Goal: Information Seeking & Learning: Learn about a topic

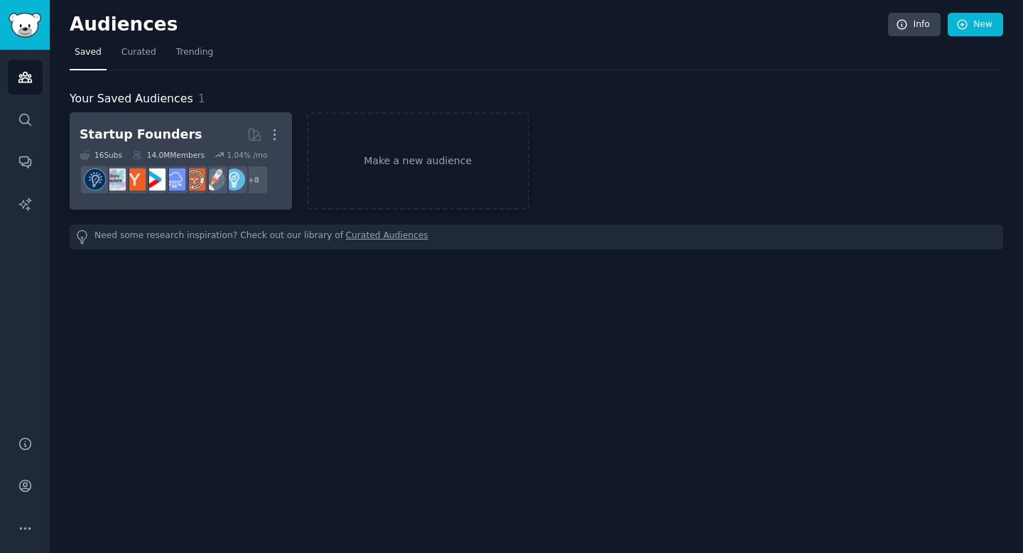
click at [187, 134] on h2 "Startup Founders More" at bounding box center [181, 134] width 202 height 25
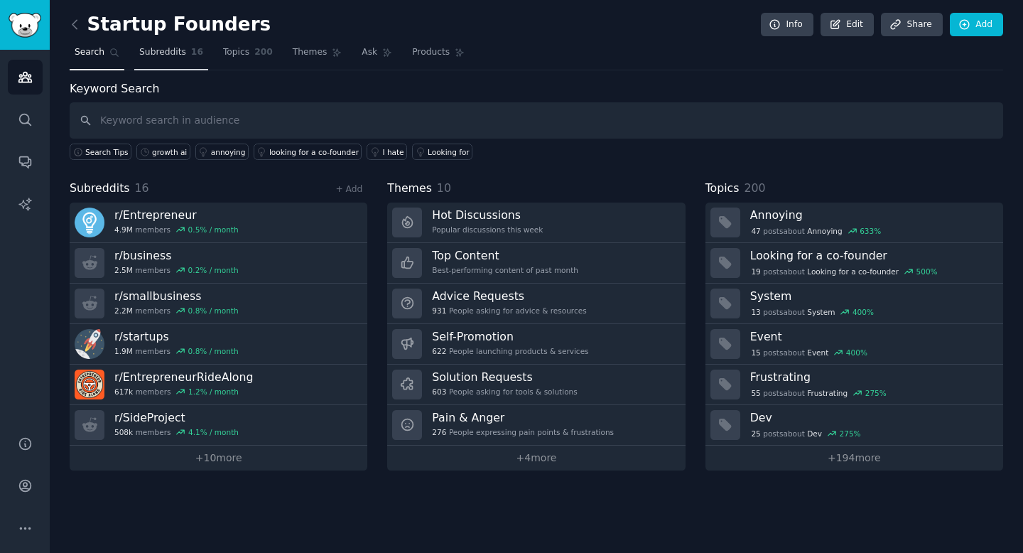
click at [193, 59] on link "Subreddits 16" at bounding box center [171, 55] width 74 height 29
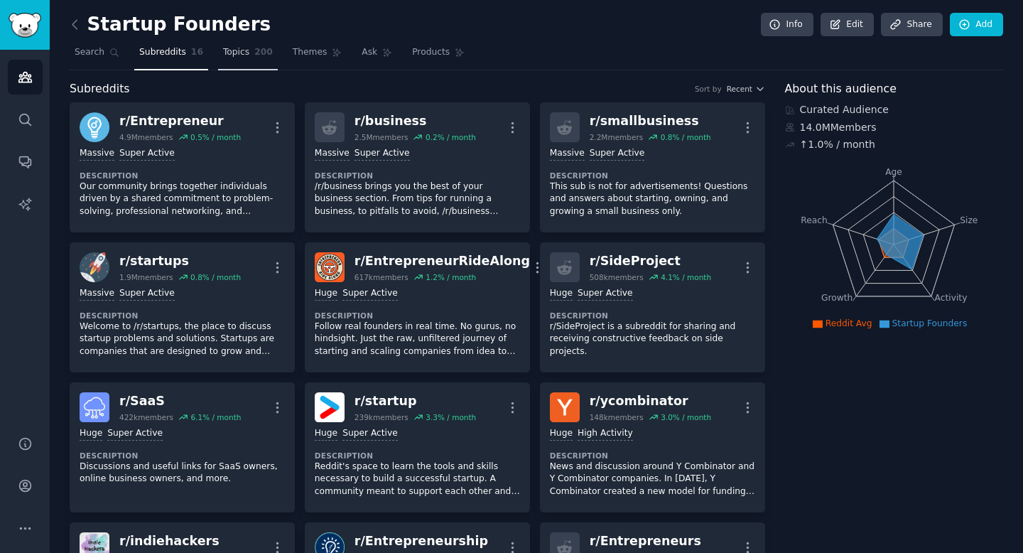
click at [240, 53] on span "Topics" at bounding box center [236, 52] width 26 height 13
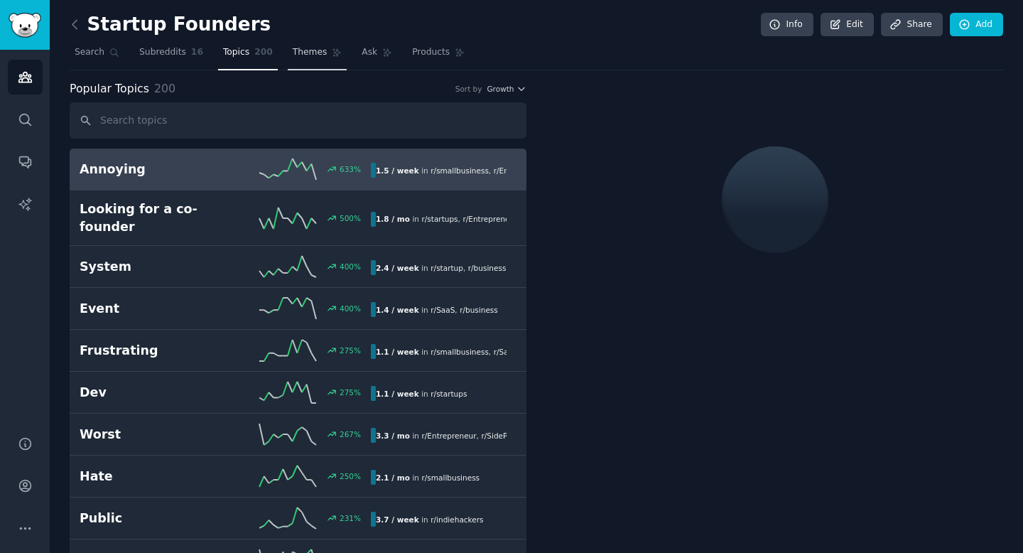
click at [308, 56] on span "Themes" at bounding box center [310, 52] width 35 height 13
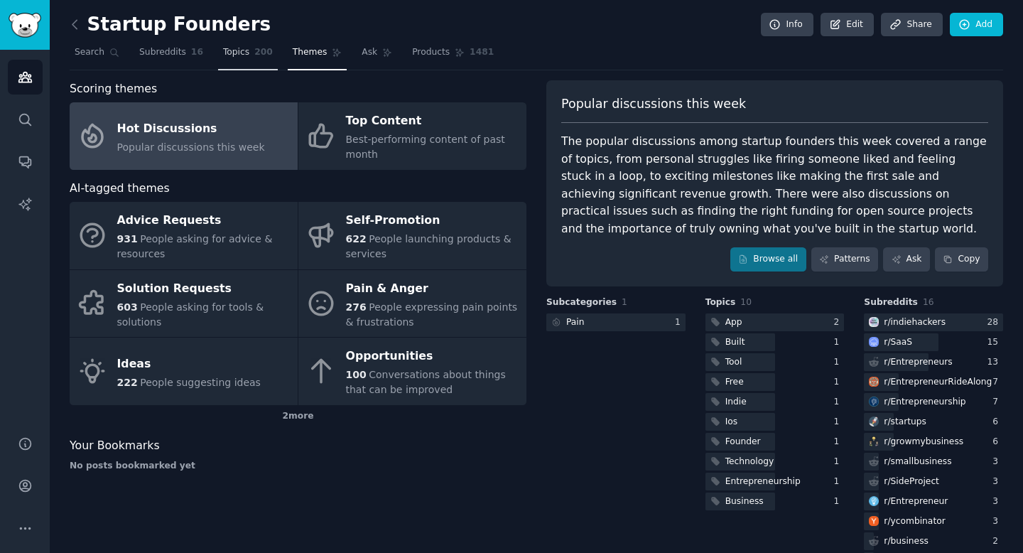
click at [255, 57] on span "200" at bounding box center [263, 52] width 18 height 13
